Goal: Task Accomplishment & Management: Use online tool/utility

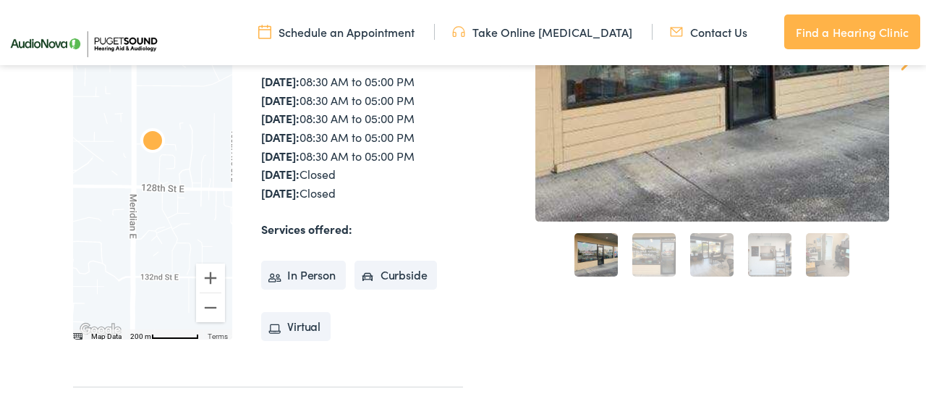
scroll to position [316, 0]
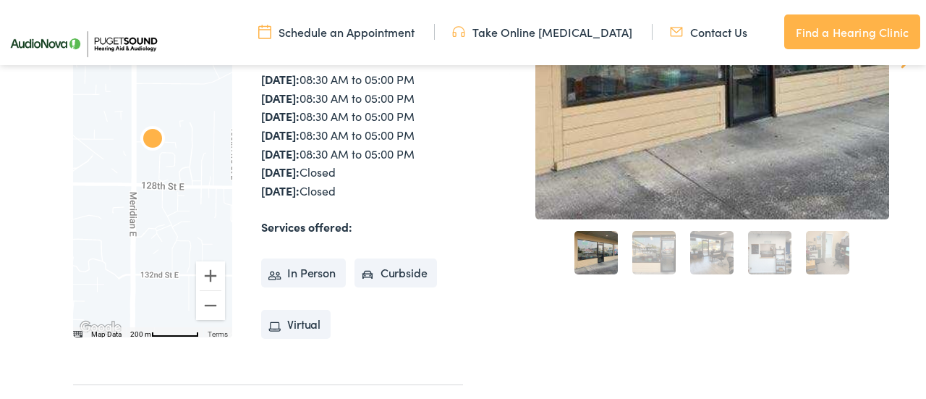
click at [645, 253] on link "2" at bounding box center [653, 252] width 43 height 43
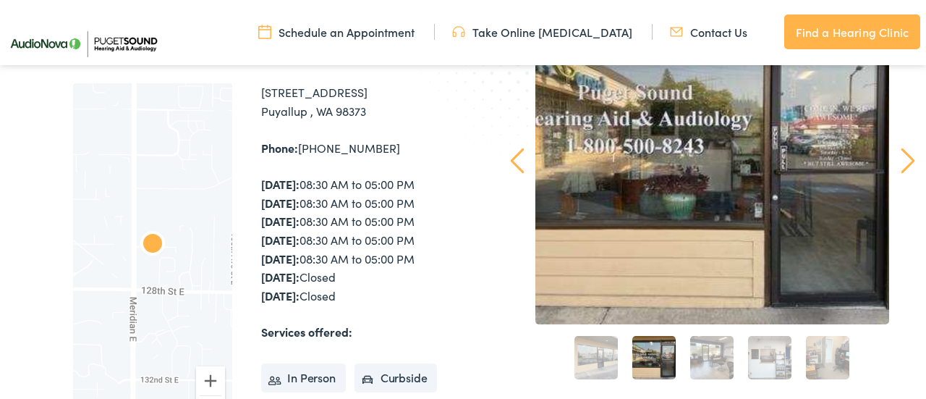
scroll to position [213, 0]
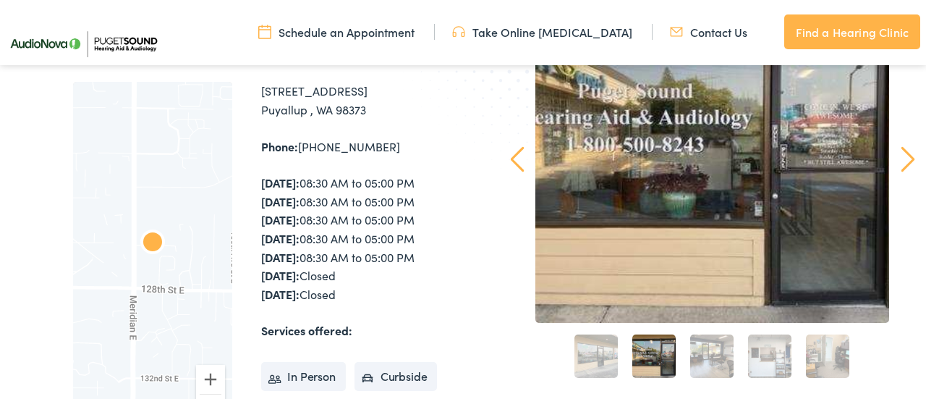
click at [911, 171] on link "Next" at bounding box center [908, 159] width 14 height 26
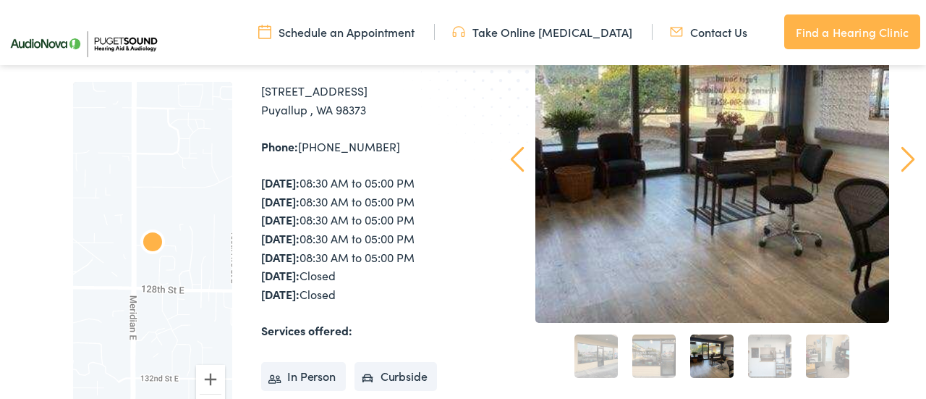
click at [909, 171] on link "Next" at bounding box center [908, 159] width 14 height 26
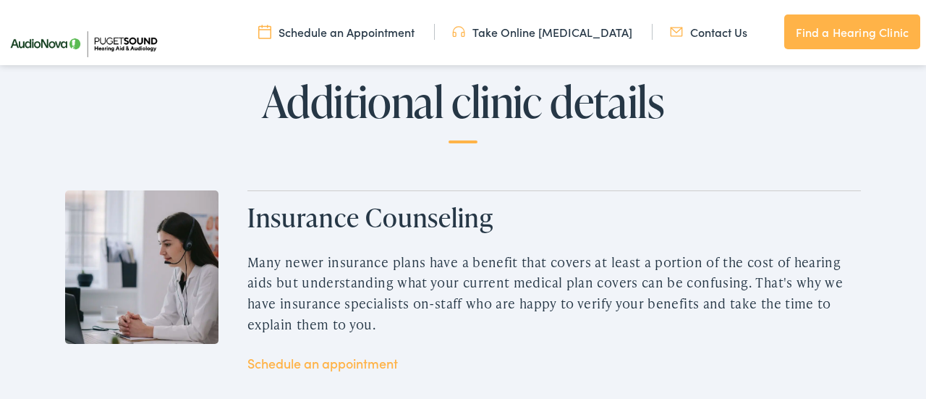
scroll to position [1856, 0]
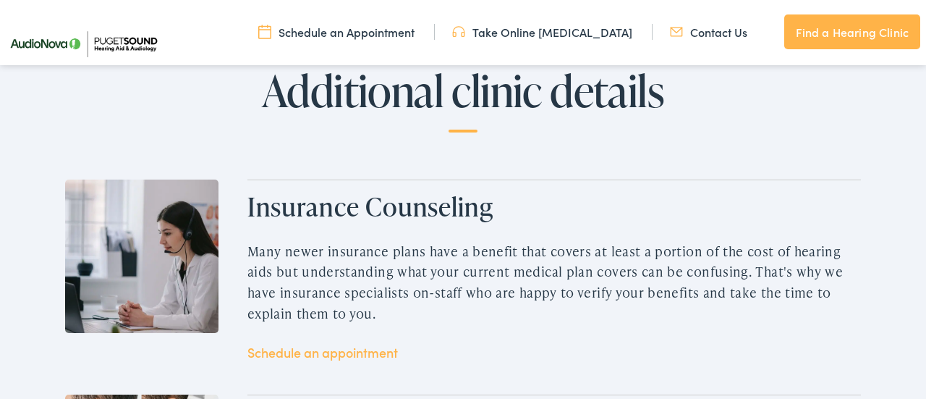
click at [616, 32] on link "Take Online [MEDICAL_DATA]" at bounding box center [542, 32] width 180 height 16
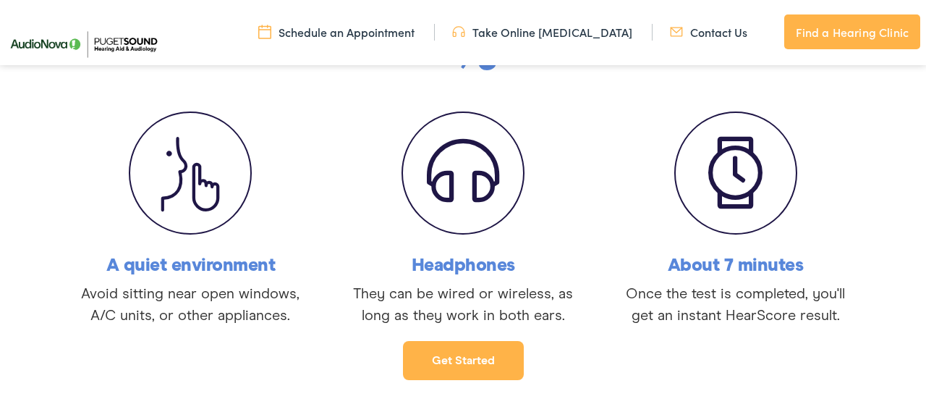
scroll to position [299, 0]
click at [444, 372] on link "Get started" at bounding box center [463, 359] width 121 height 39
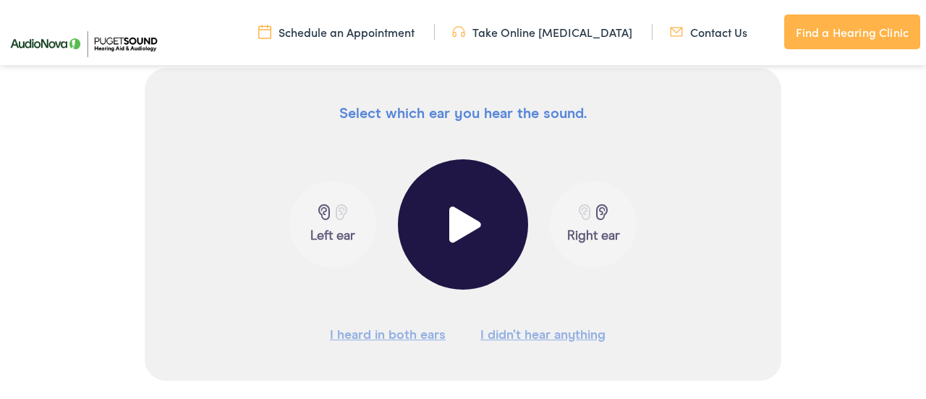
scroll to position [378, 0]
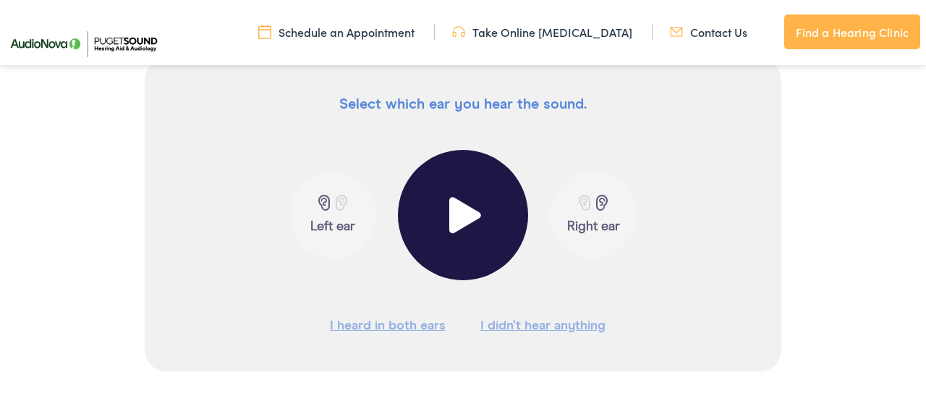
click at [464, 202] on span at bounding box center [463, 215] width 35 height 36
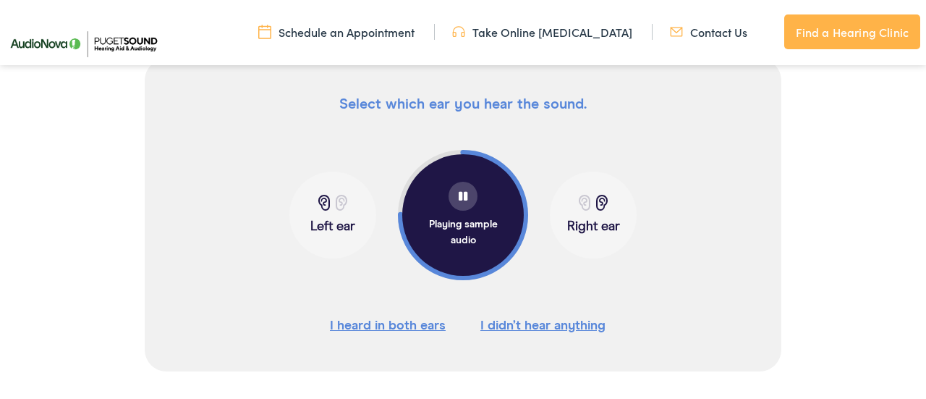
click at [325, 203] on span at bounding box center [324, 203] width 18 height 16
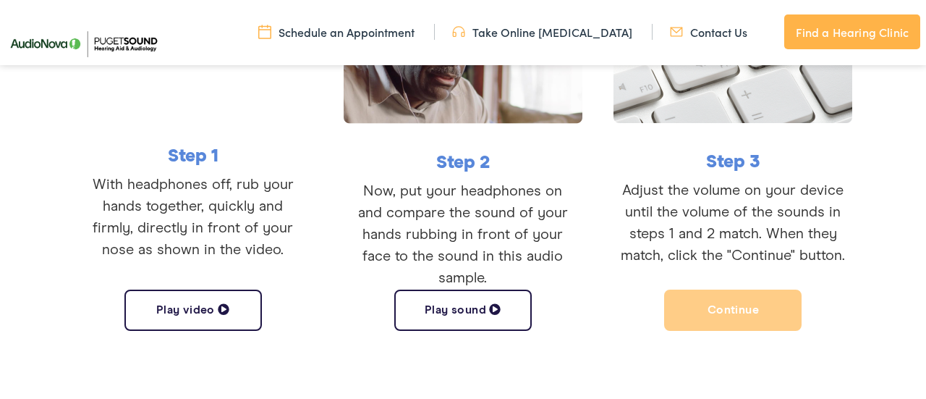
scroll to position [472, 0]
click at [478, 306] on button "Play sound" at bounding box center [462, 309] width 137 height 41
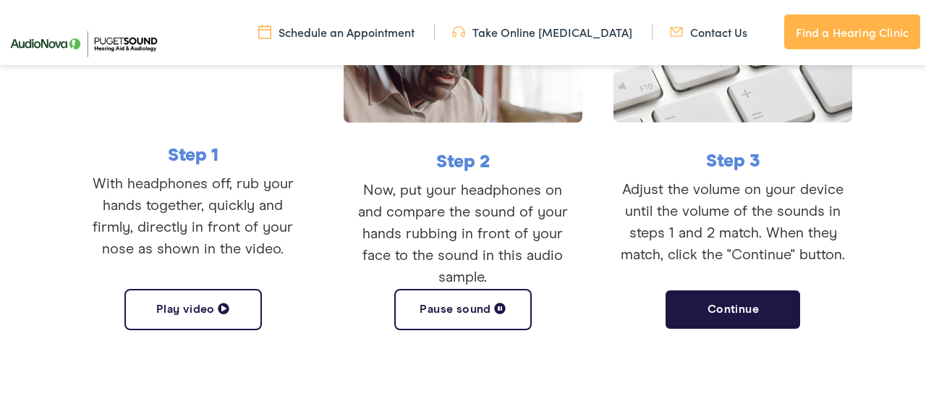
click at [493, 320] on button "Pause sound" at bounding box center [462, 309] width 137 height 41
click at [492, 320] on button "Play sound" at bounding box center [462, 309] width 137 height 41
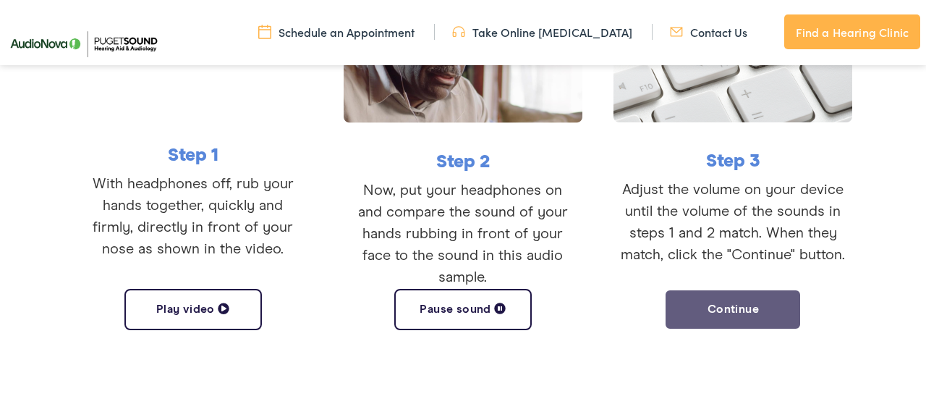
click at [705, 302] on button "Continue" at bounding box center [732, 309] width 137 height 41
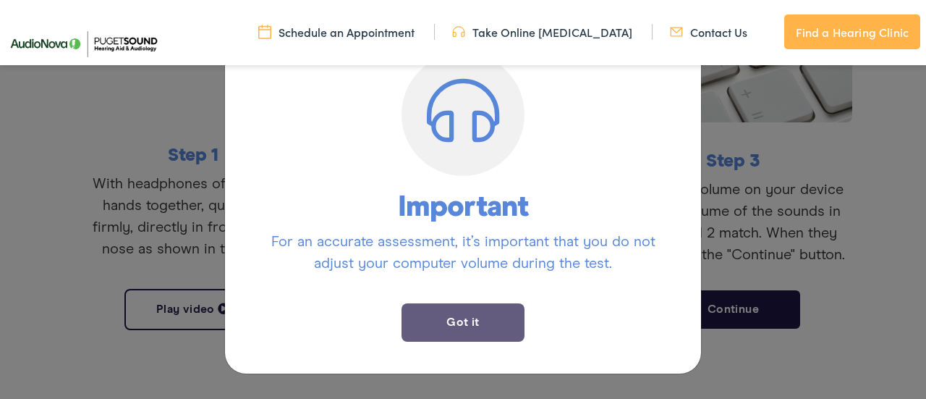
click at [464, 320] on button "Got it" at bounding box center [463, 322] width 123 height 38
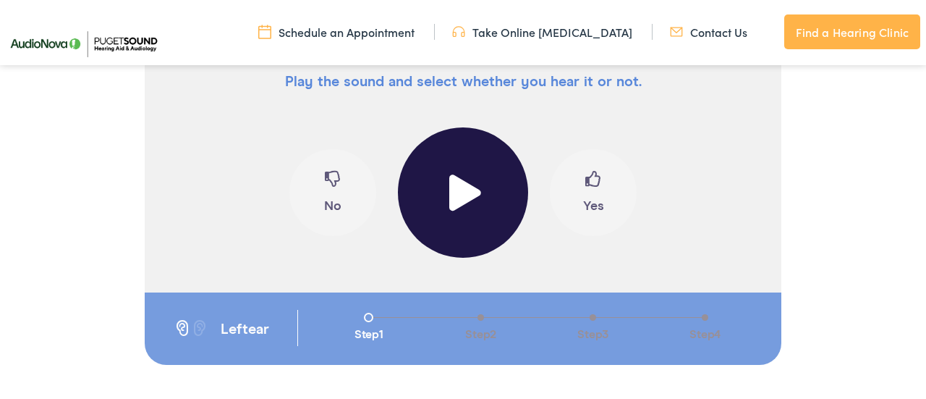
click at [467, 188] on span at bounding box center [463, 192] width 35 height 36
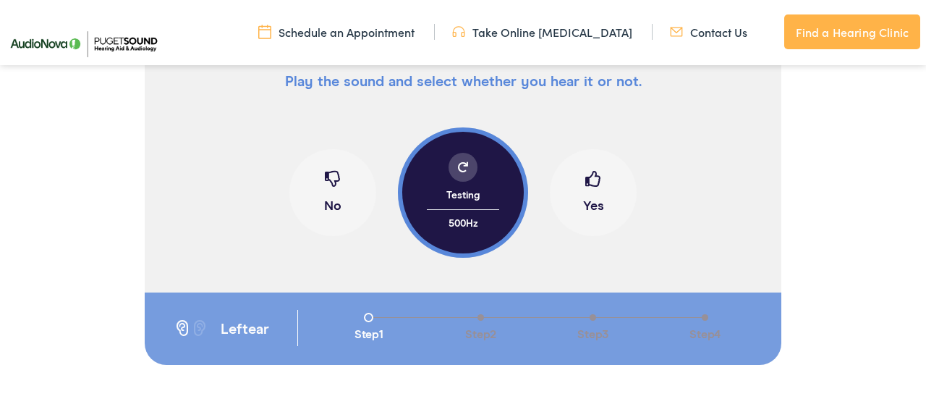
click at [603, 181] on button "Yes" at bounding box center [593, 192] width 87 height 87
click at [600, 183] on span at bounding box center [593, 184] width 16 height 27
click at [595, 192] on span at bounding box center [593, 184] width 16 height 27
click at [594, 192] on span at bounding box center [593, 184] width 16 height 27
click at [589, 185] on span at bounding box center [593, 184] width 16 height 27
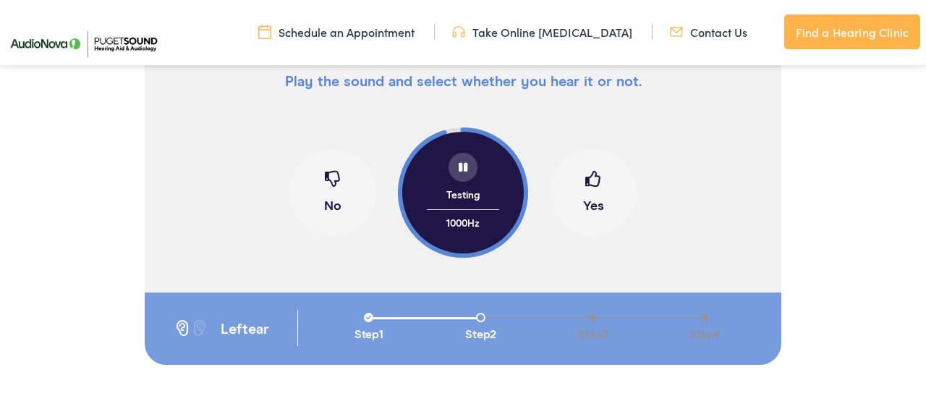
click at [598, 188] on span at bounding box center [593, 184] width 16 height 27
click at [580, 196] on button "Yes" at bounding box center [593, 192] width 87 height 87
click at [606, 182] on button "Yes" at bounding box center [593, 192] width 87 height 87
click at [600, 171] on span at bounding box center [593, 184] width 16 height 27
click at [593, 197] on span at bounding box center [593, 184] width 16 height 27
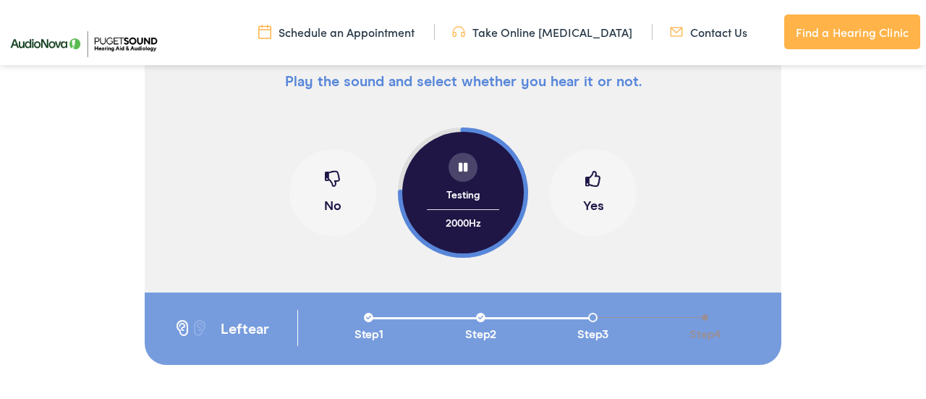
click at [597, 207] on button "Yes" at bounding box center [593, 192] width 87 height 87
click at [576, 190] on button "Yes" at bounding box center [593, 192] width 87 height 87
click at [616, 189] on button "Yes" at bounding box center [593, 192] width 87 height 87
click at [610, 180] on button "Yes" at bounding box center [593, 192] width 87 height 87
click at [602, 189] on button "Yes" at bounding box center [593, 192] width 87 height 87
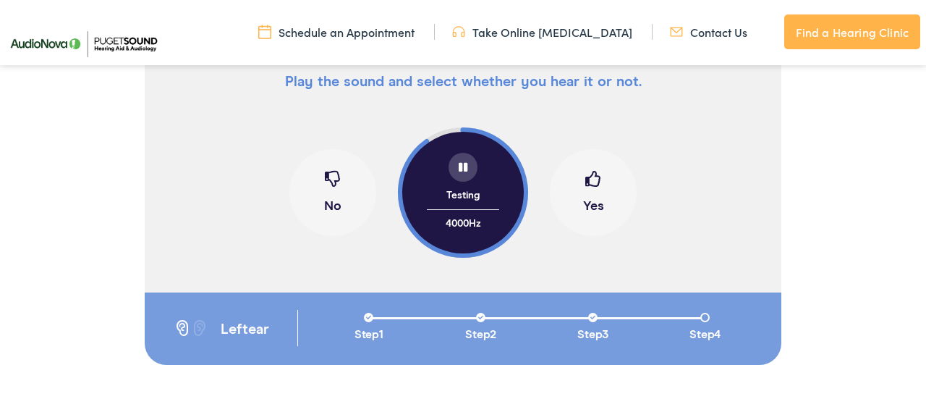
click at [594, 166] on button "Yes" at bounding box center [593, 192] width 87 height 87
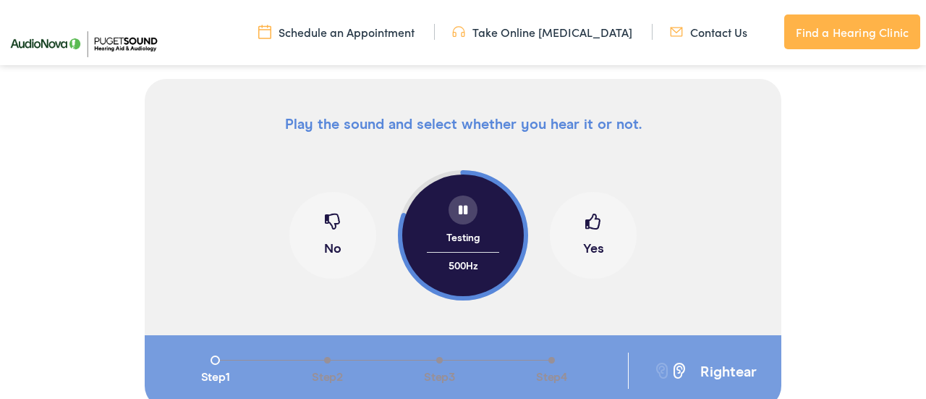
scroll to position [359, 0]
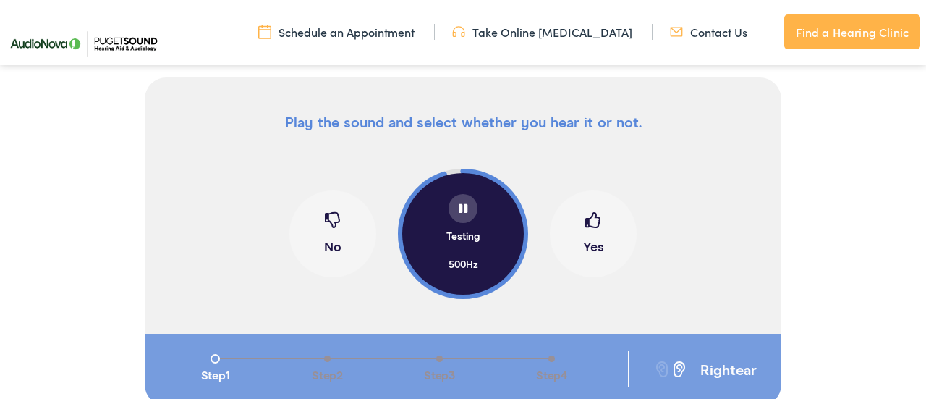
click at [601, 194] on button "Yes" at bounding box center [593, 233] width 87 height 87
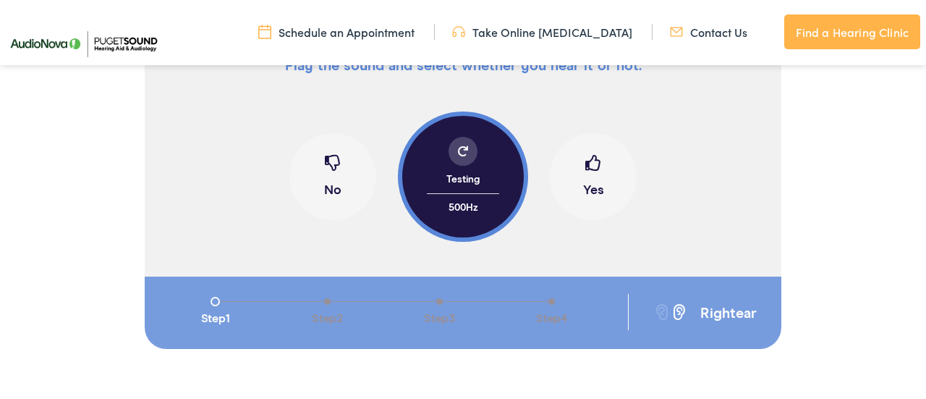
scroll to position [424, 0]
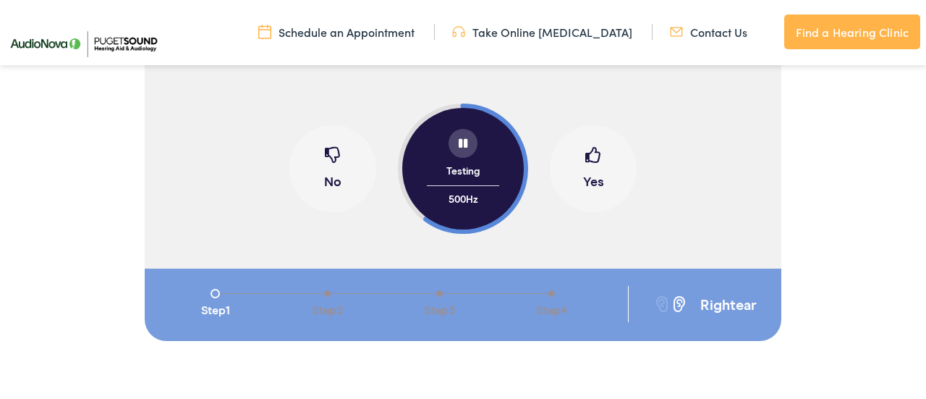
click at [585, 182] on button "Yes" at bounding box center [593, 168] width 87 height 87
click at [592, 169] on span at bounding box center [593, 160] width 16 height 27
click at [594, 154] on span at bounding box center [593, 160] width 16 height 27
click at [590, 158] on span at bounding box center [593, 160] width 16 height 27
click at [589, 158] on span at bounding box center [593, 160] width 16 height 27
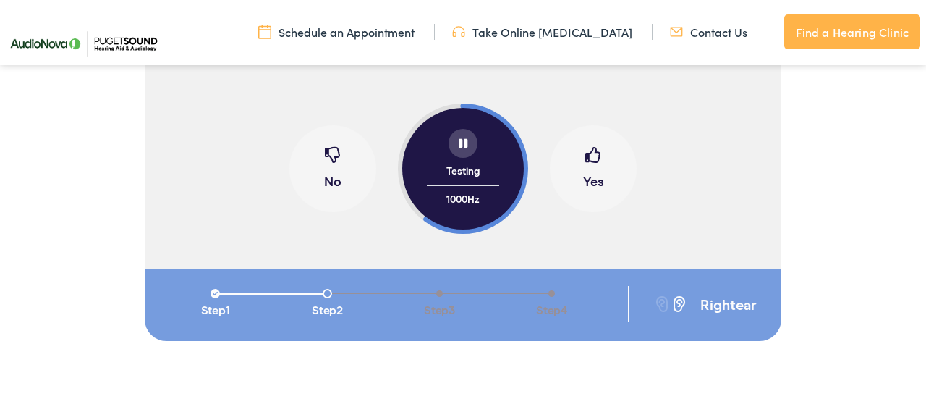
click at [589, 158] on span at bounding box center [593, 160] width 16 height 27
click at [588, 159] on span at bounding box center [593, 160] width 16 height 27
click at [575, 158] on button "Yes" at bounding box center [593, 168] width 87 height 87
click at [595, 154] on span at bounding box center [593, 160] width 16 height 27
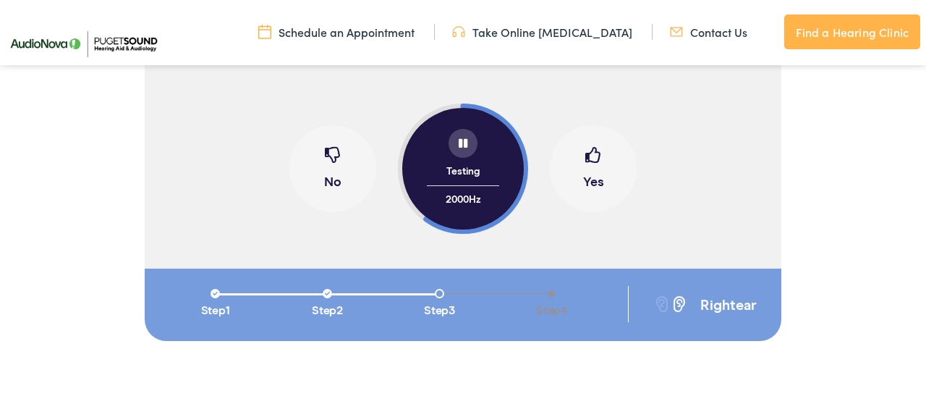
click at [595, 150] on span at bounding box center [593, 160] width 16 height 27
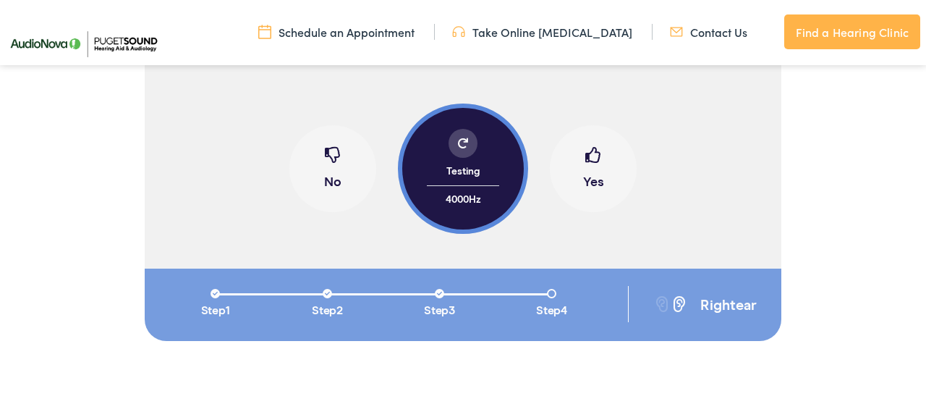
click at [595, 150] on span at bounding box center [593, 160] width 16 height 27
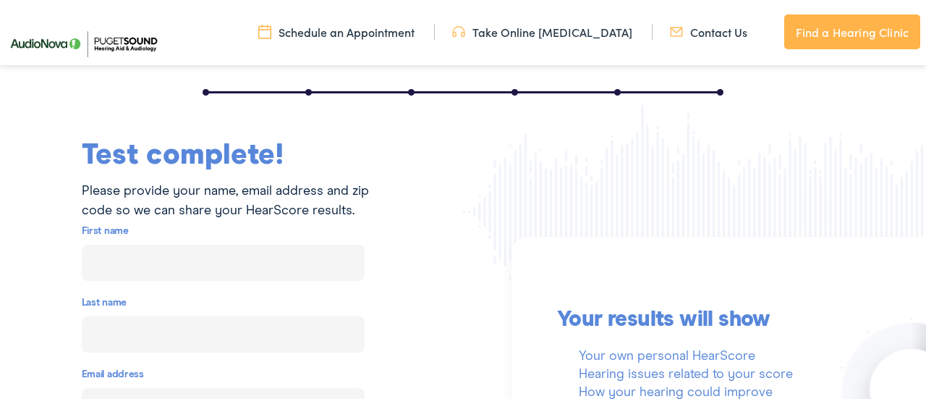
scroll to position [301, 0]
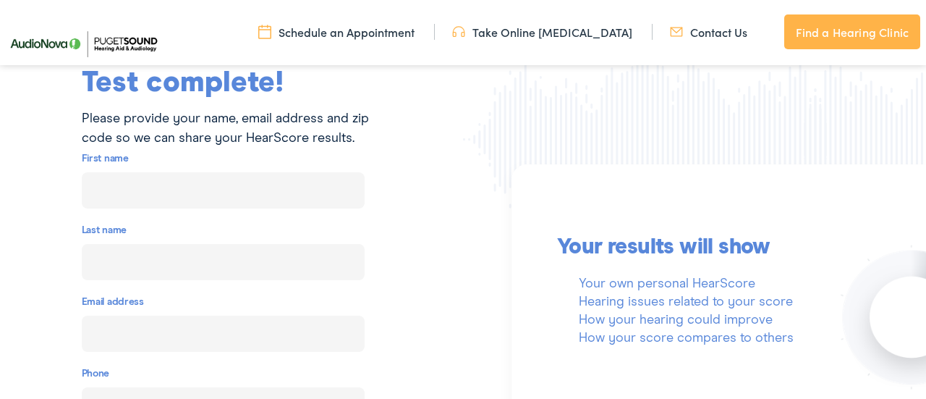
click at [361, 192] on input "text" at bounding box center [223, 190] width 283 height 36
type input "[PERSON_NAME]"
type input "[EMAIL_ADDRESS][DOMAIN_NAME]"
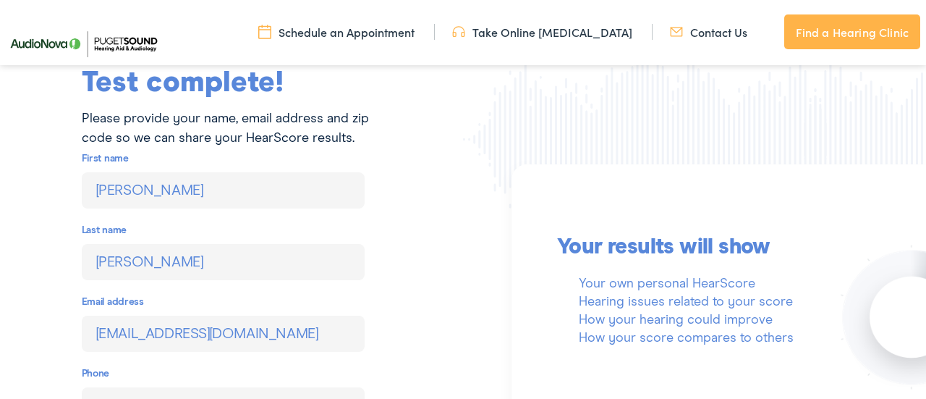
type input "[PHONE_NUMBER]"
type input "98338"
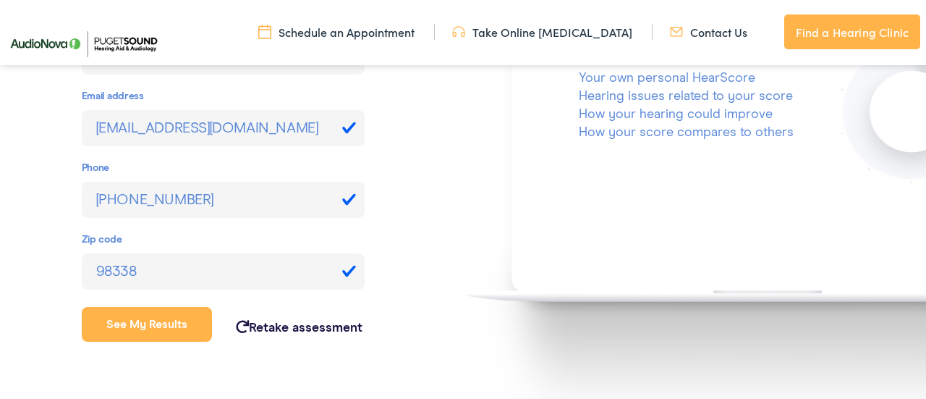
scroll to position [514, 0]
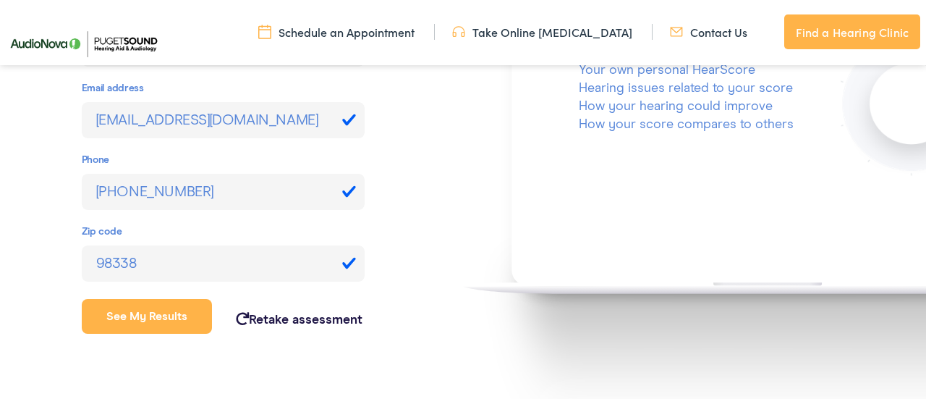
click at [334, 195] on input "[PHONE_NUMBER]" at bounding box center [223, 192] width 283 height 36
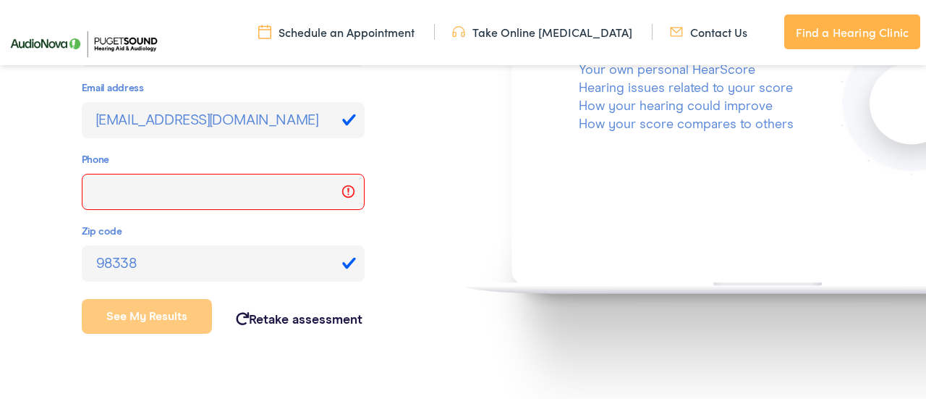
click at [423, 213] on div "Test complete! Please provide your name, email address and zip code so we can s…" at bounding box center [231, 100] width 463 height 490
click at [276, 197] on input "tel" at bounding box center [223, 192] width 283 height 36
type input "[PHONE_NUMBER]"
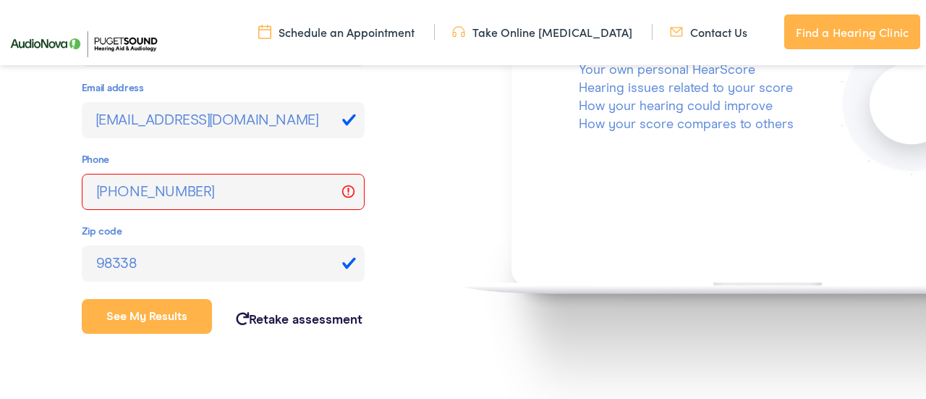
click at [271, 124] on input "[EMAIL_ADDRESS][DOMAIN_NAME]" at bounding box center [223, 120] width 283 height 36
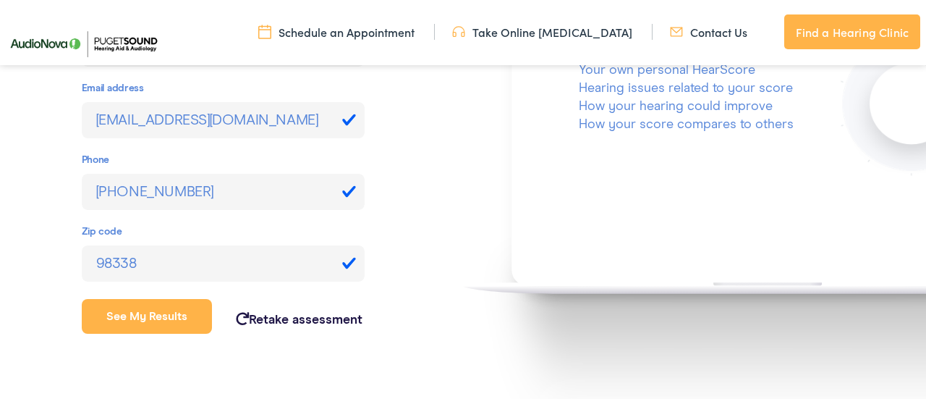
click at [269, 126] on input "[EMAIL_ADDRESS][DOMAIN_NAME]" at bounding box center [223, 120] width 283 height 36
type input "[EMAIL_ADDRESS][DOMAIN_NAME]"
click at [433, 193] on div "Test complete! Please provide your name, email address and zip code so we can s…" at bounding box center [231, 100] width 463 height 490
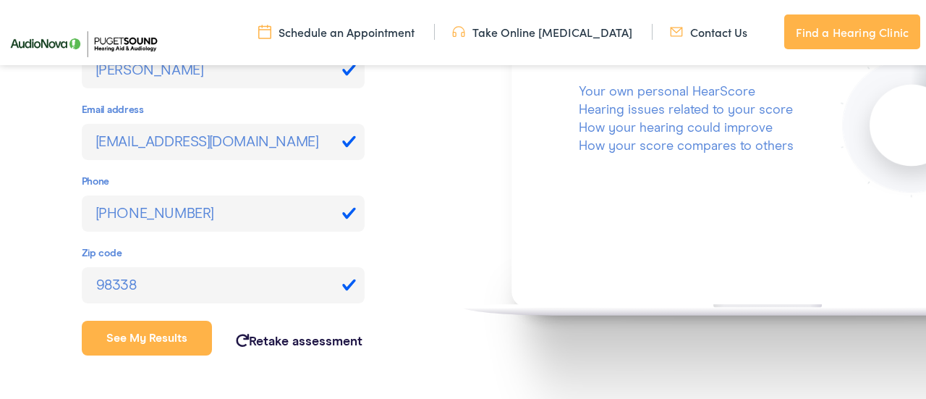
scroll to position [480, 0]
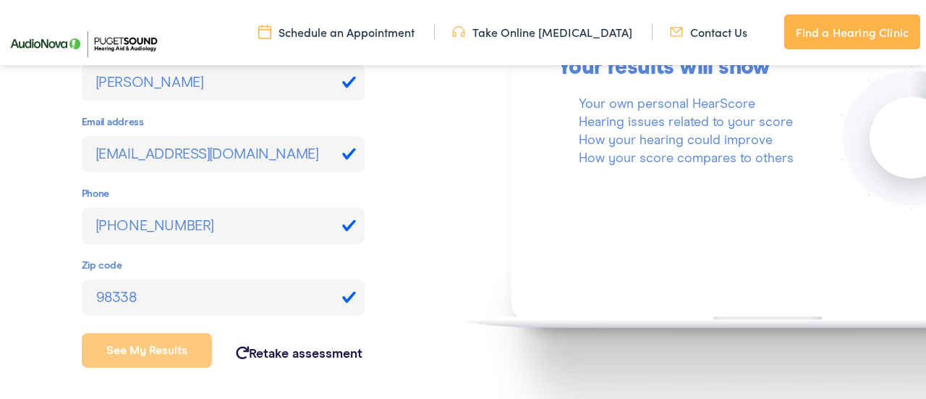
click at [150, 344] on button "See my results" at bounding box center [147, 350] width 131 height 35
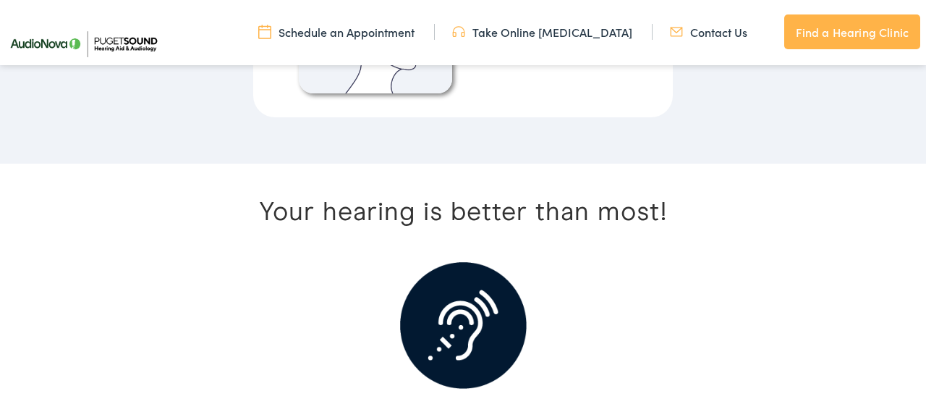
scroll to position [2311, 0]
